Goal: Task Accomplishment & Management: Manage account settings

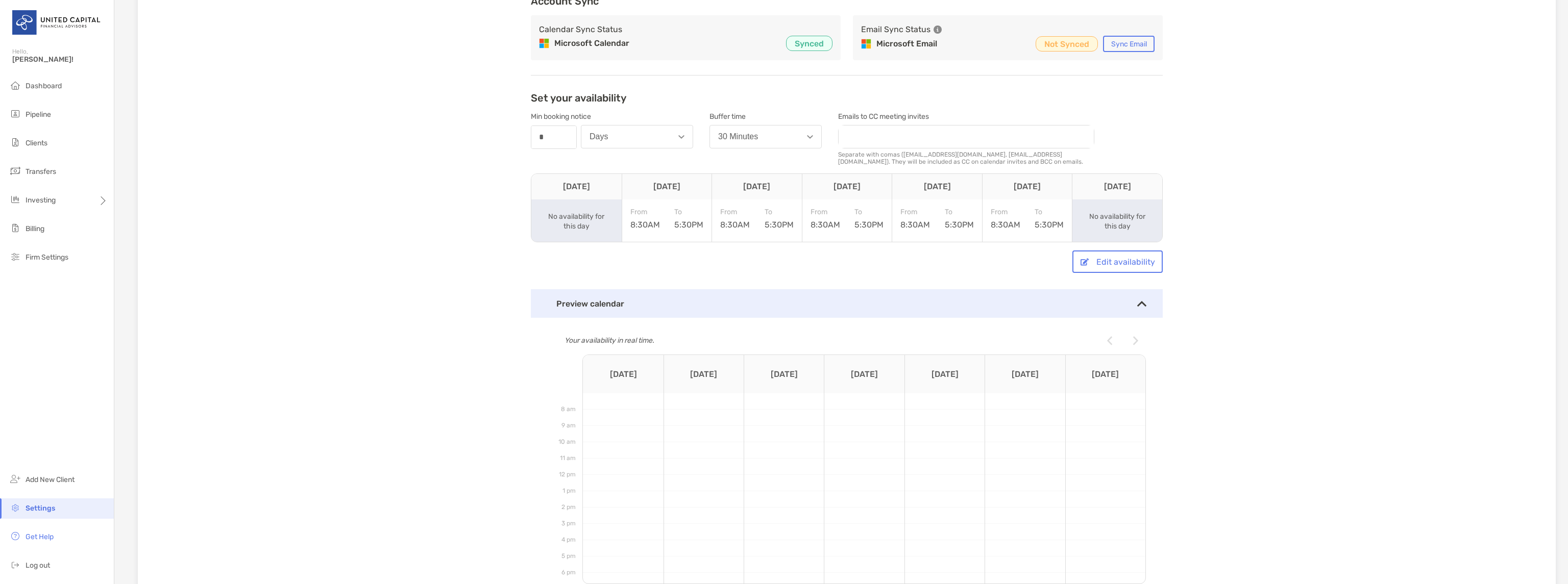
scroll to position [85, 0]
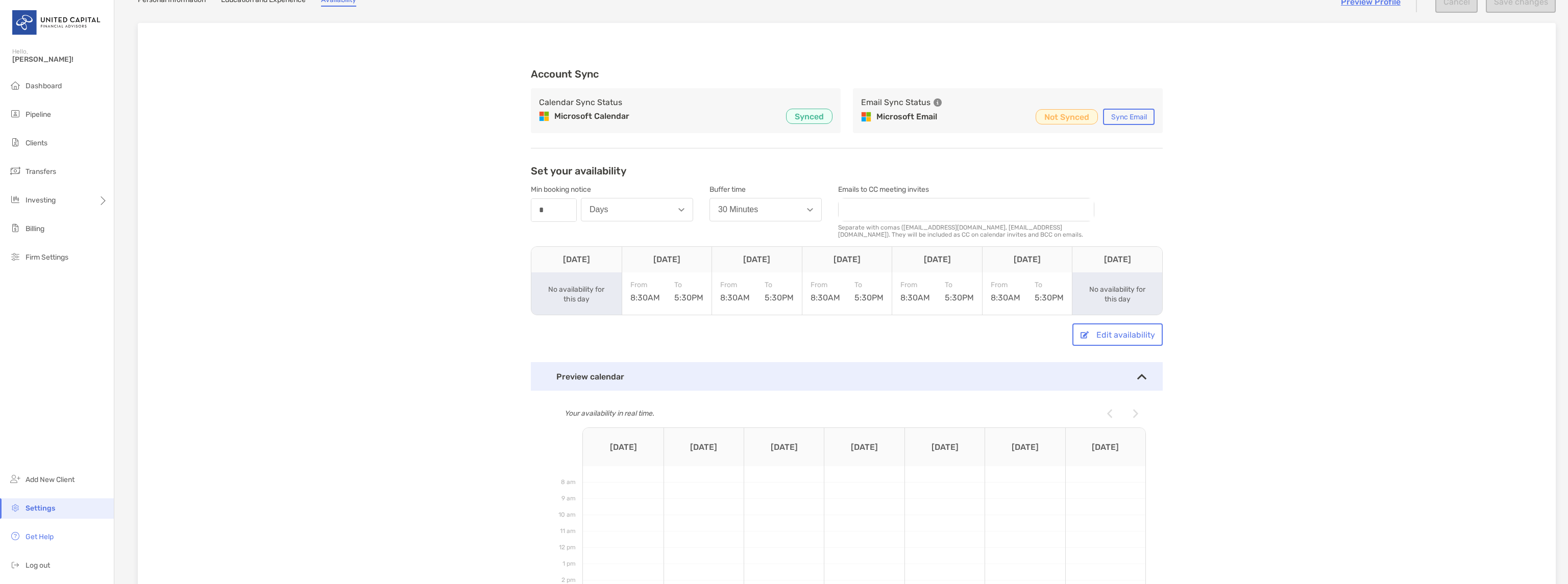
click at [1136, 370] on div "Preview calendar" at bounding box center [847, 376] width 631 height 28
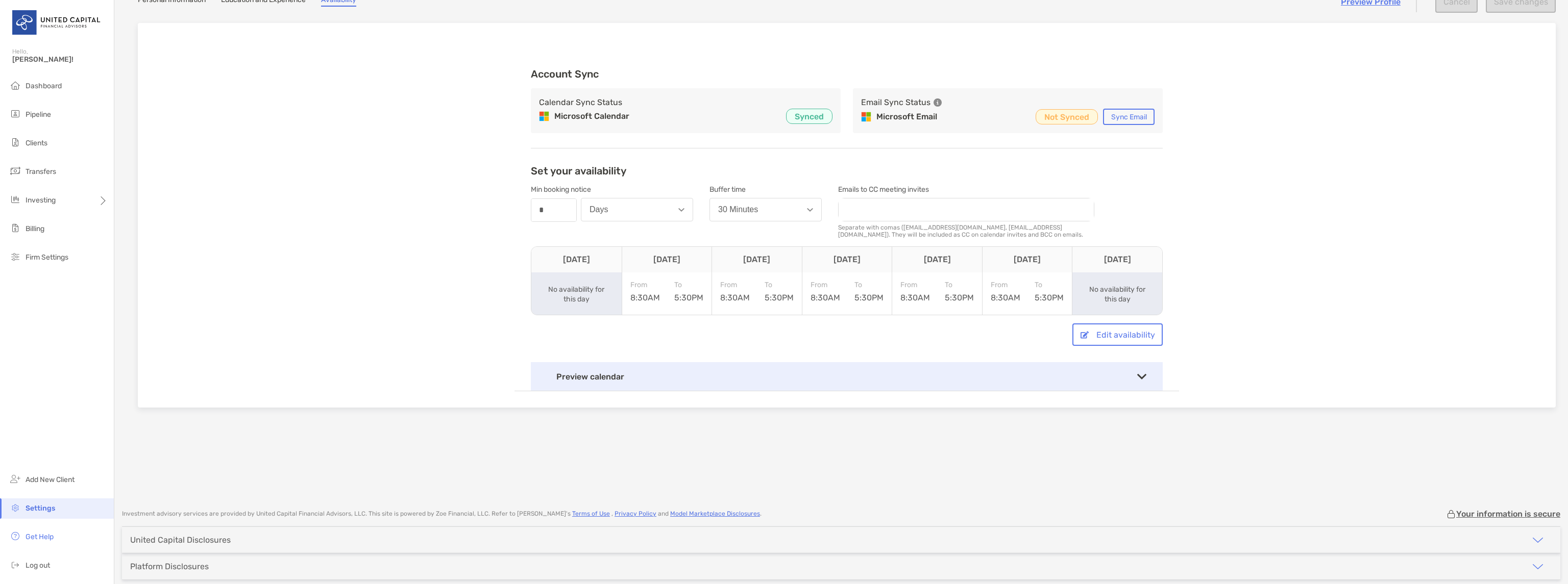
click at [1144, 373] on div "Preview calendar" at bounding box center [847, 376] width 631 height 28
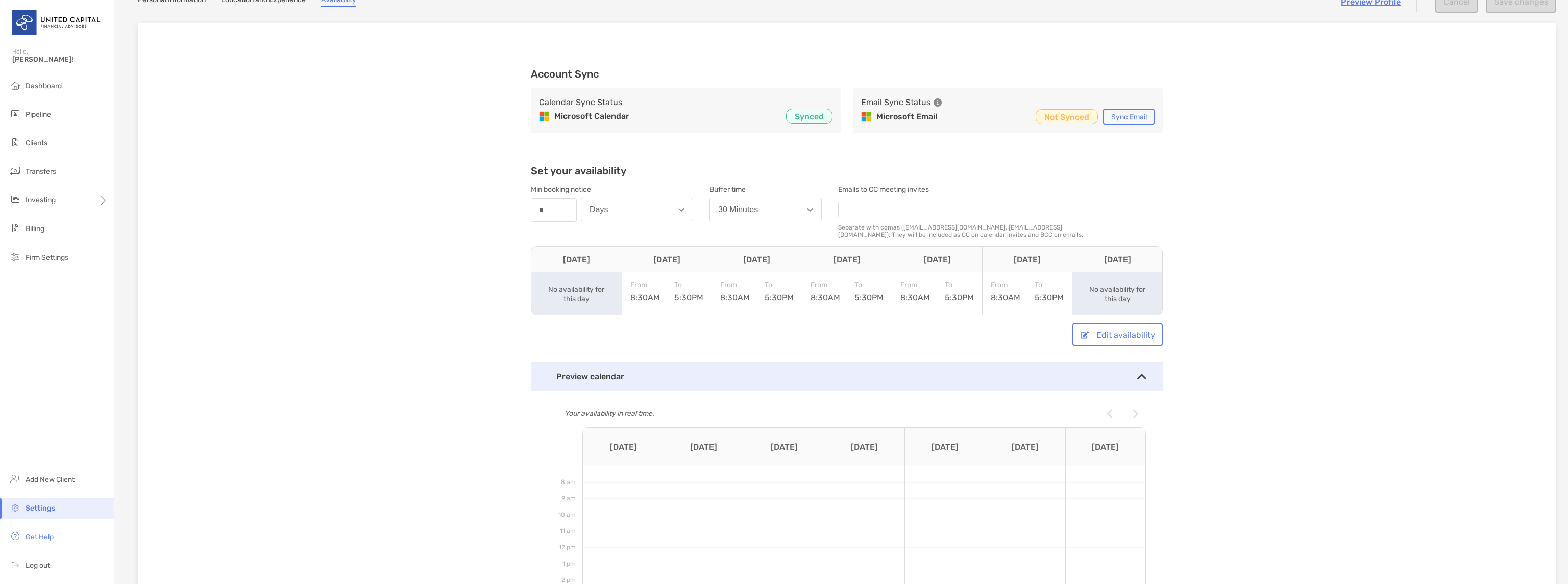
click at [1132, 410] on img at bounding box center [1135, 413] width 5 height 9
click at [1141, 374] on img at bounding box center [1141, 376] width 9 height 6
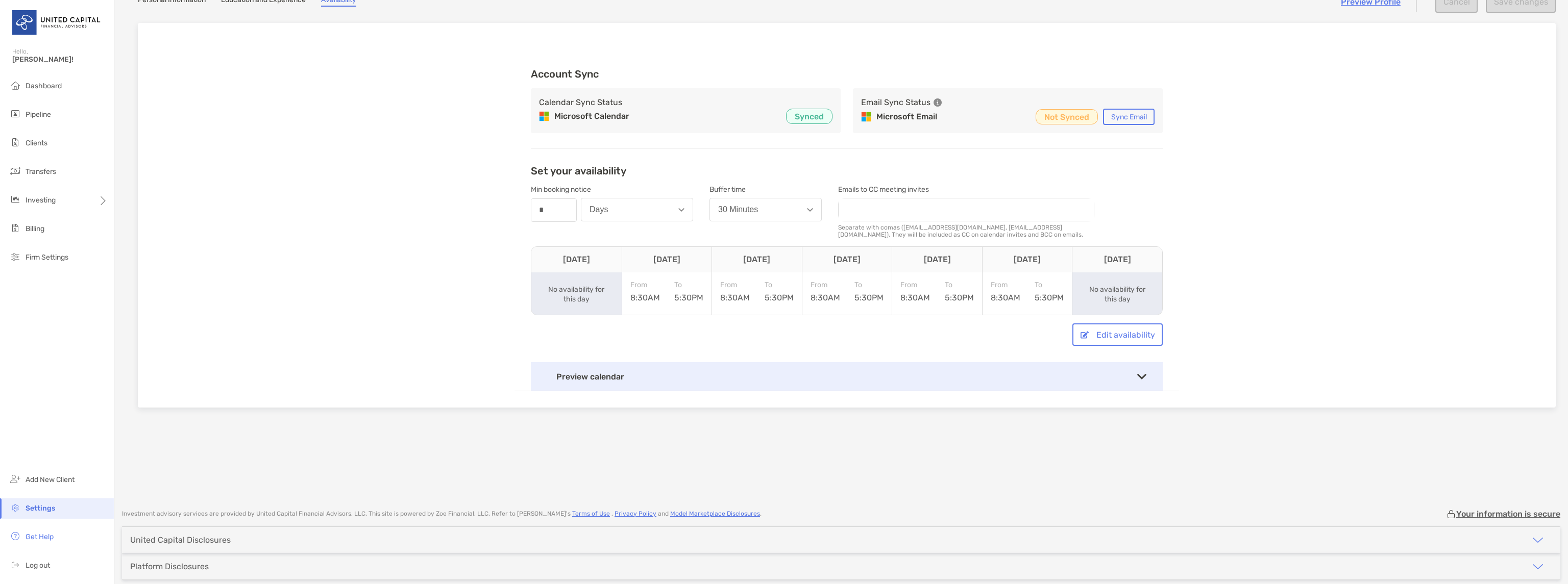
click at [725, 112] on div "Microsoft Calendar Synced" at bounding box center [686, 116] width 293 height 15
click at [807, 121] on p "Synced" at bounding box center [809, 116] width 29 height 13
click at [734, 106] on div "Calendar Sync Status Microsoft Calendar Synced" at bounding box center [686, 110] width 310 height 44
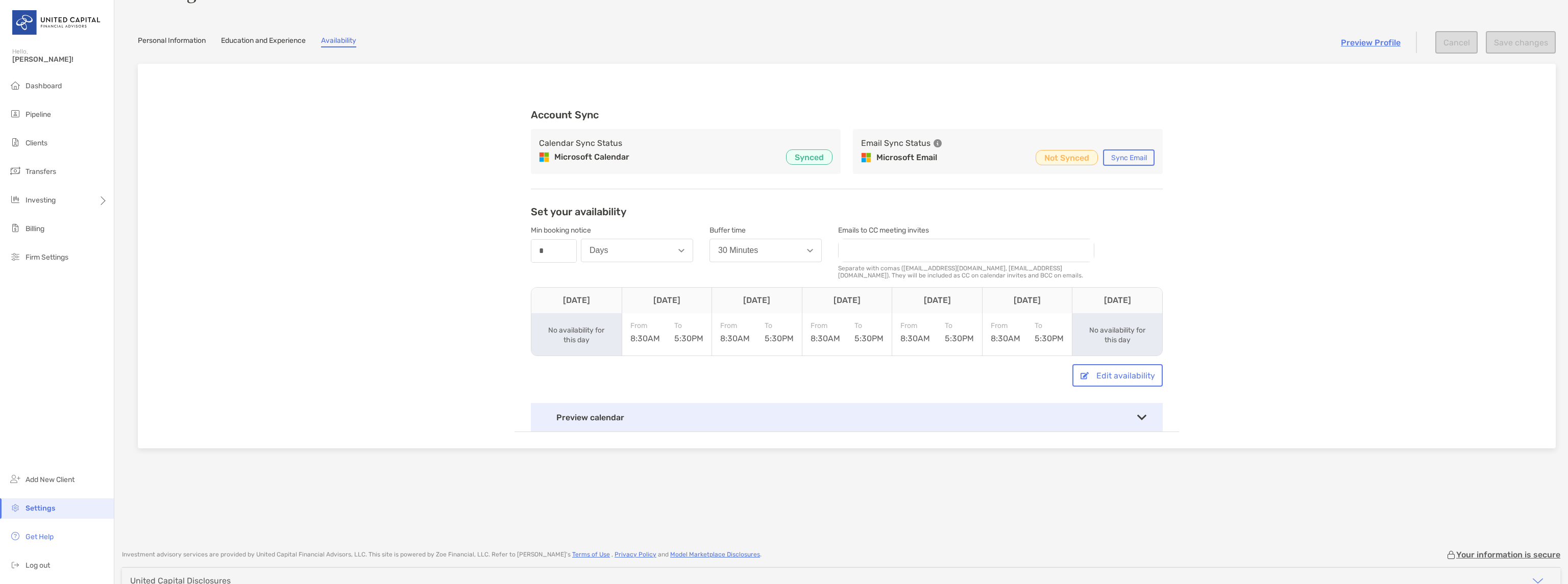
scroll to position [0, 0]
